Goal: Transaction & Acquisition: Purchase product/service

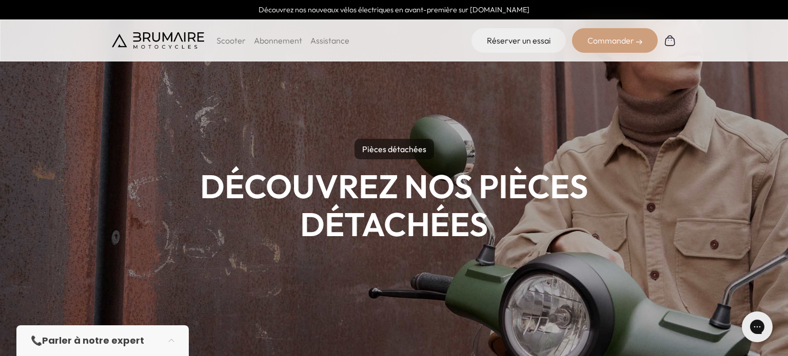
click at [388, 149] on p "Pièces détachées" at bounding box center [393, 149] width 79 height 21
click at [394, 149] on p "Pièces détachées" at bounding box center [393, 149] width 79 height 21
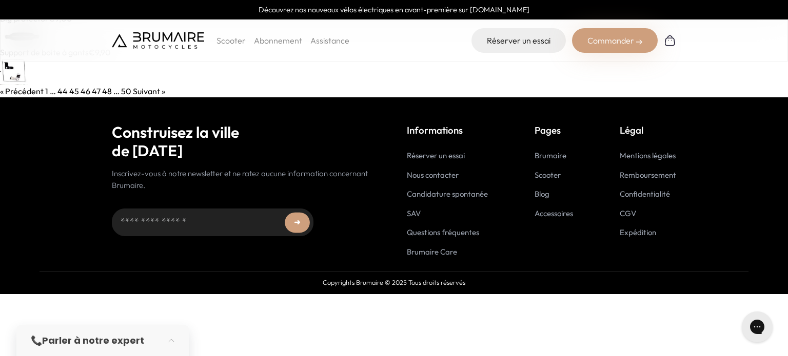
click at [22, 89] on link "« Précédent" at bounding box center [22, 91] width 44 height 10
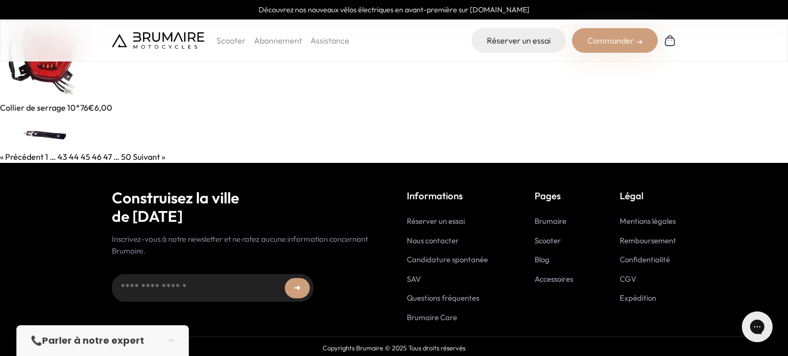
click at [149, 156] on link "Suivant »" at bounding box center [149, 157] width 32 height 10
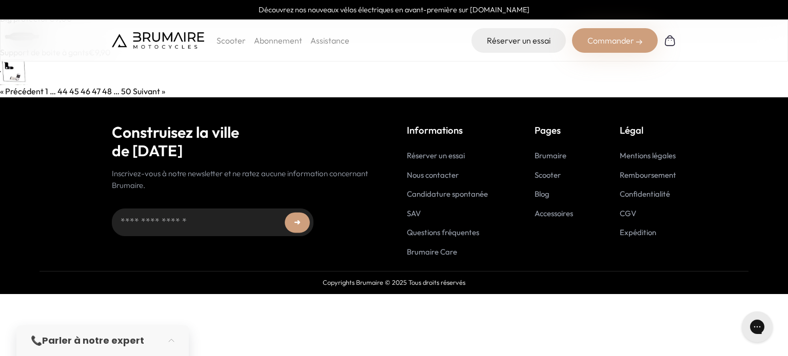
click at [146, 90] on link "Suivant »" at bounding box center [149, 91] width 32 height 10
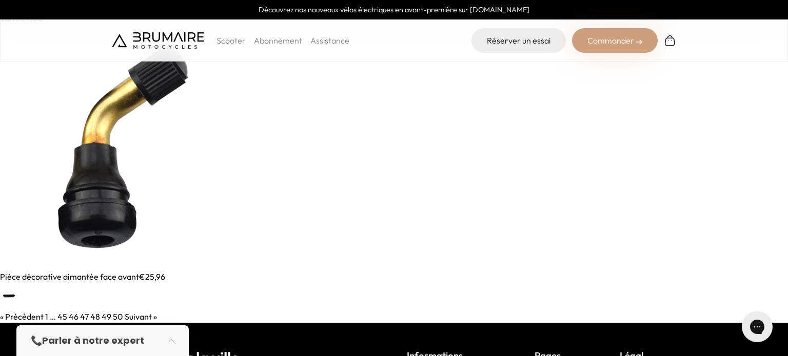
click at [134, 316] on link "Suivant »" at bounding box center [141, 317] width 32 height 10
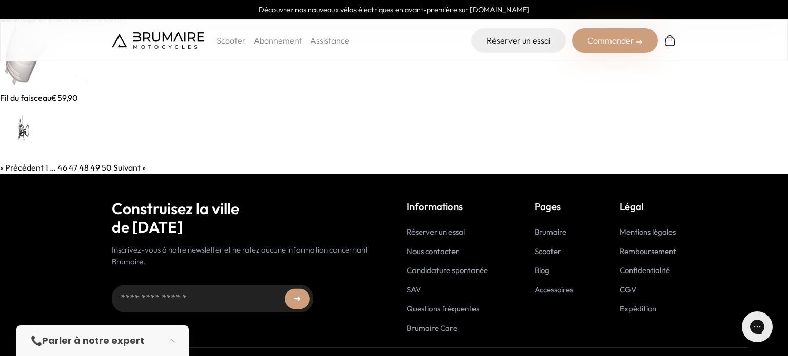
click at [124, 166] on link "Suivant »" at bounding box center [129, 168] width 32 height 10
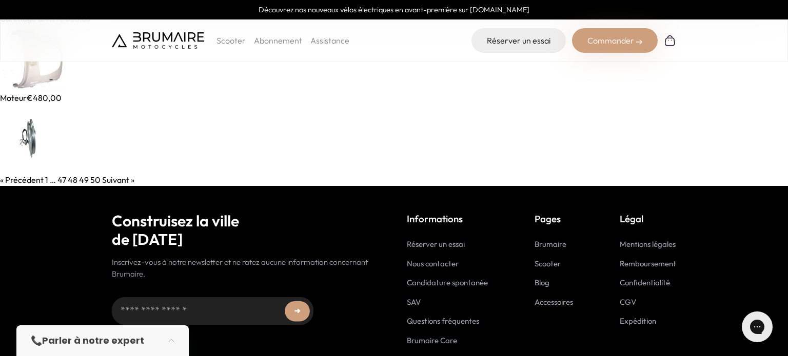
click at [118, 181] on link "Suivant »" at bounding box center [118, 180] width 32 height 10
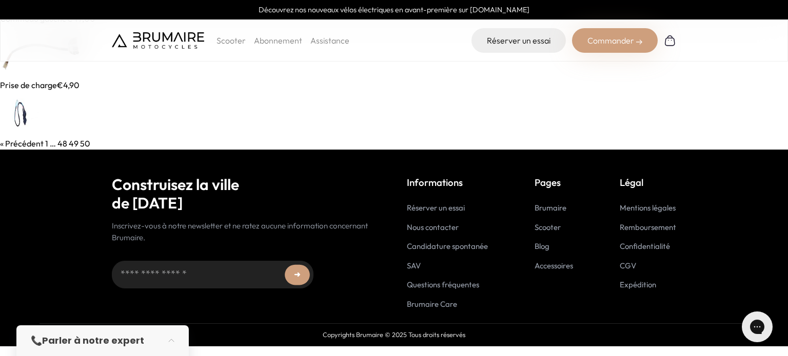
click at [668, 44] on img at bounding box center [670, 40] width 12 height 12
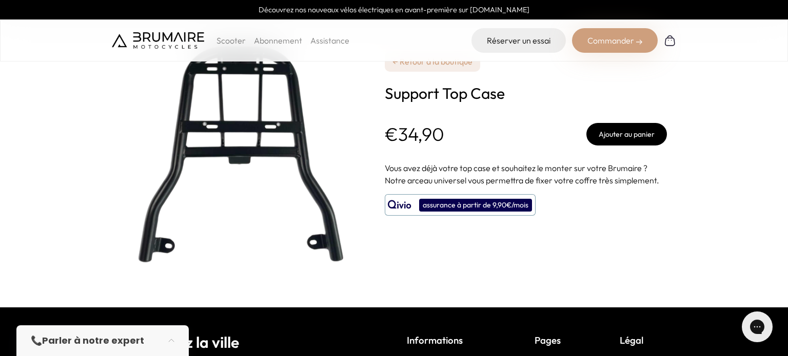
click at [622, 46] on div "Commander" at bounding box center [615, 40] width 86 height 25
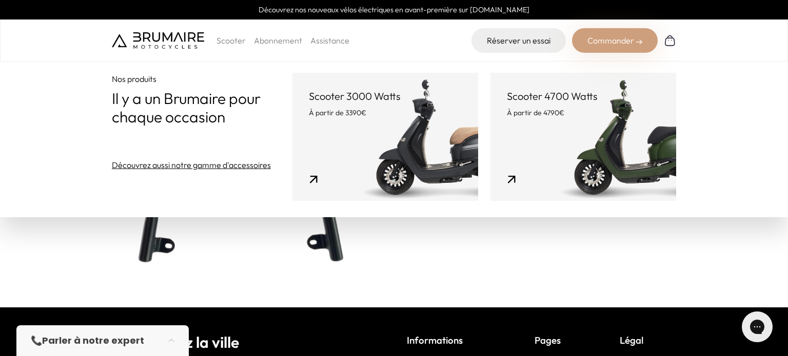
click at [504, 248] on div "**********" at bounding box center [526, 154] width 282 height 308
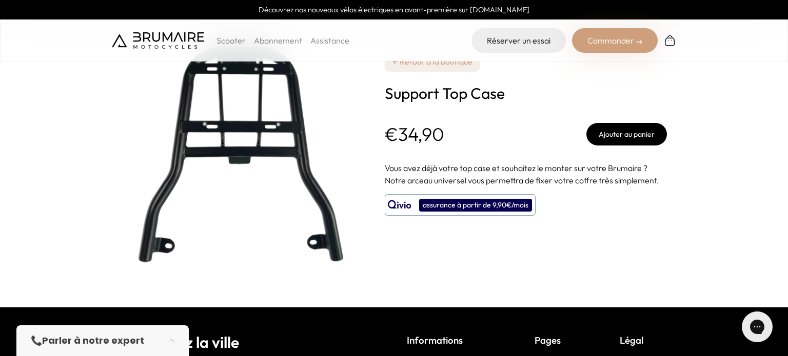
click at [610, 138] on button "Ajouter au panier" at bounding box center [626, 134] width 81 height 23
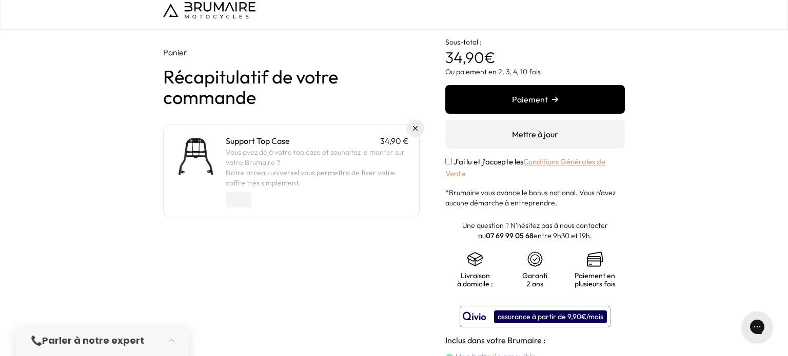
scroll to position [4, 0]
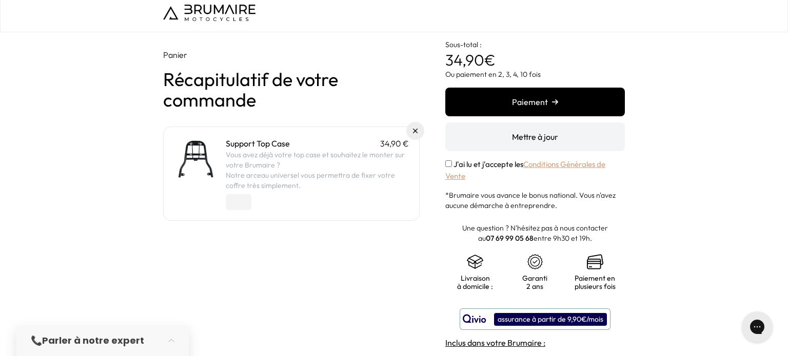
click at [192, 180] on img at bounding box center [196, 159] width 44 height 44
